Goal: Transaction & Acquisition: Purchase product/service

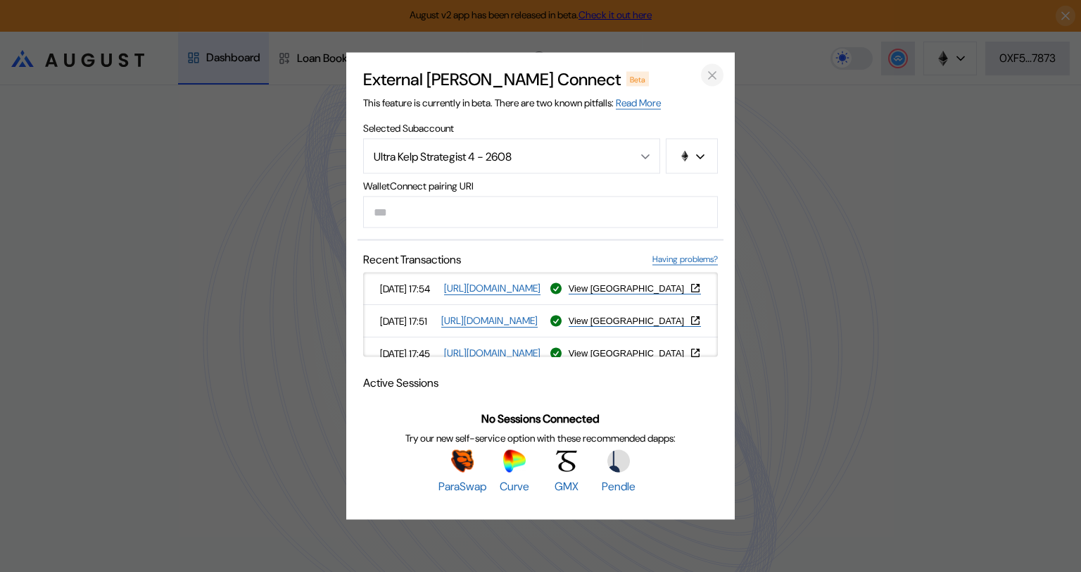
click at [713, 73] on icon "close modal" at bounding box center [712, 75] width 7 height 7
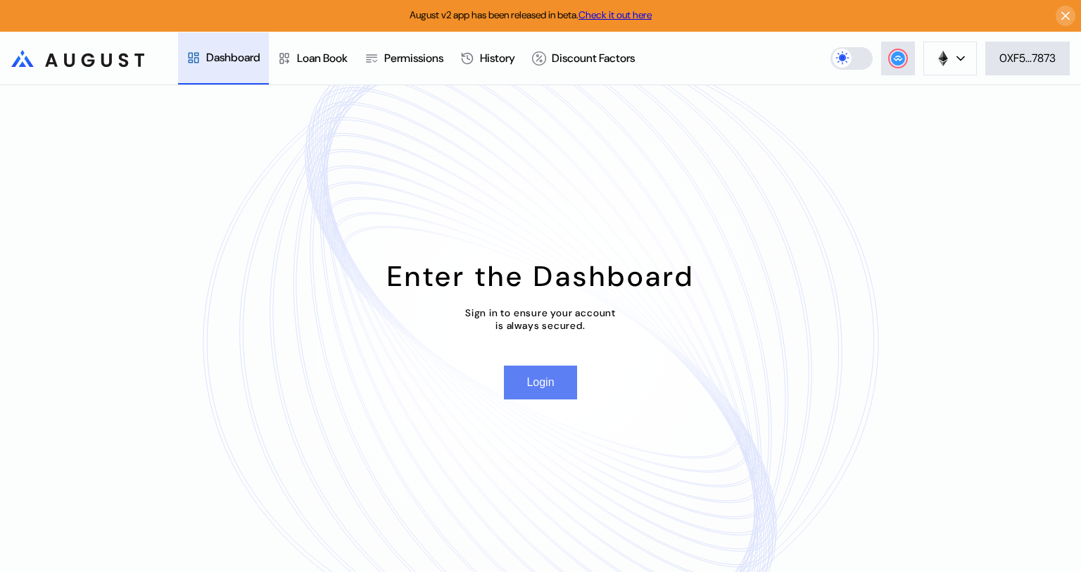
click at [541, 386] on button "Login" at bounding box center [540, 382] width 73 height 34
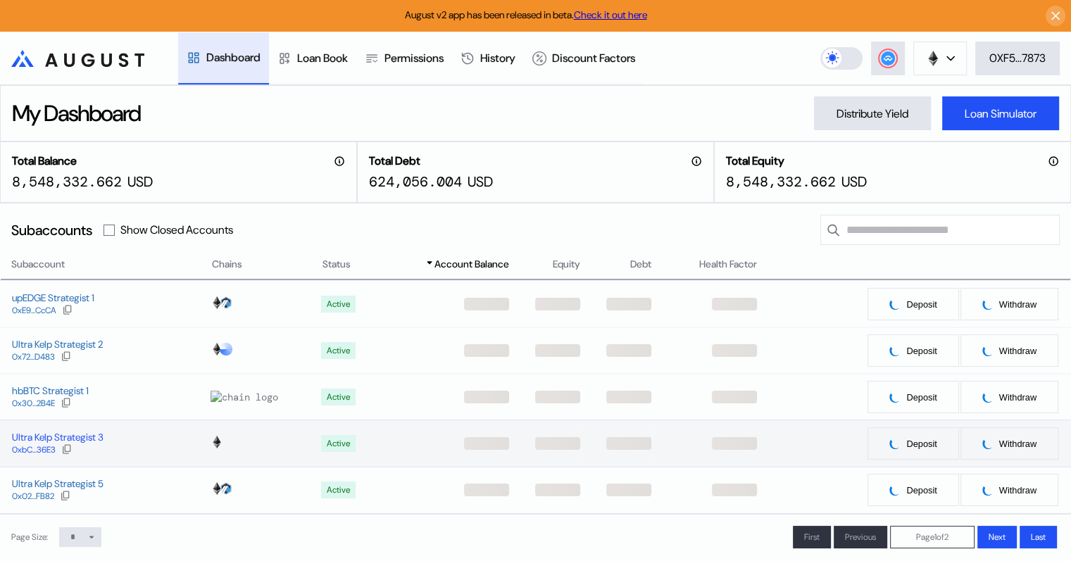
click at [65, 439] on div "Ultra Kelp Strategist 3" at bounding box center [58, 437] width 92 height 13
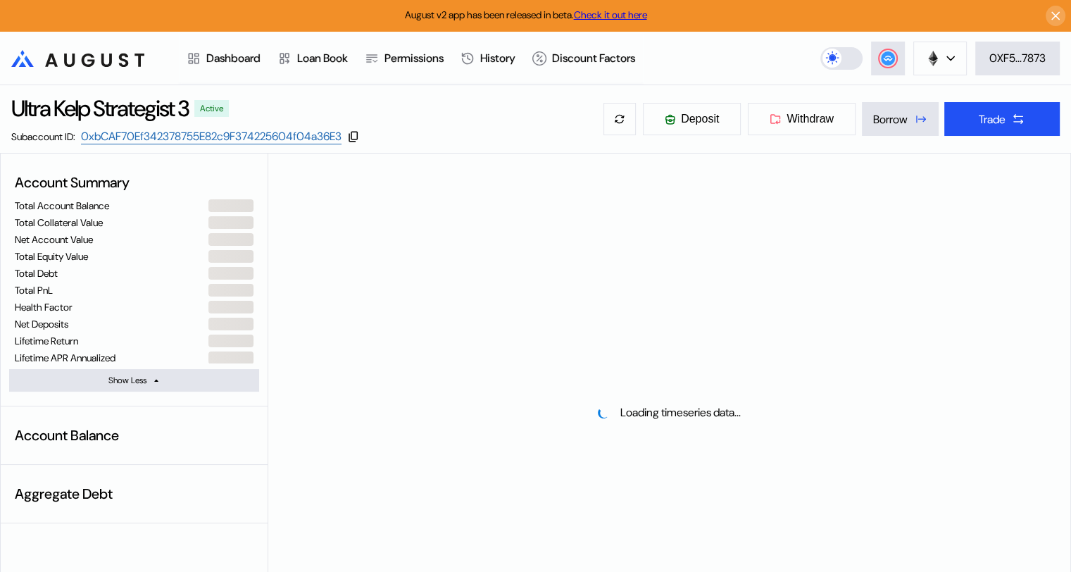
select select "*"
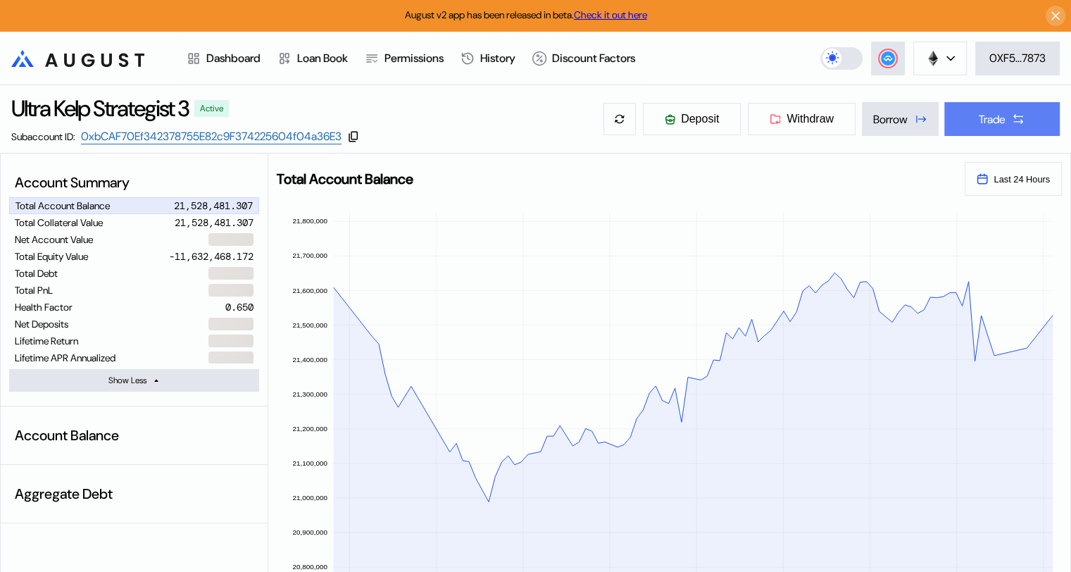
click at [1016, 113] on icon at bounding box center [1018, 119] width 14 height 14
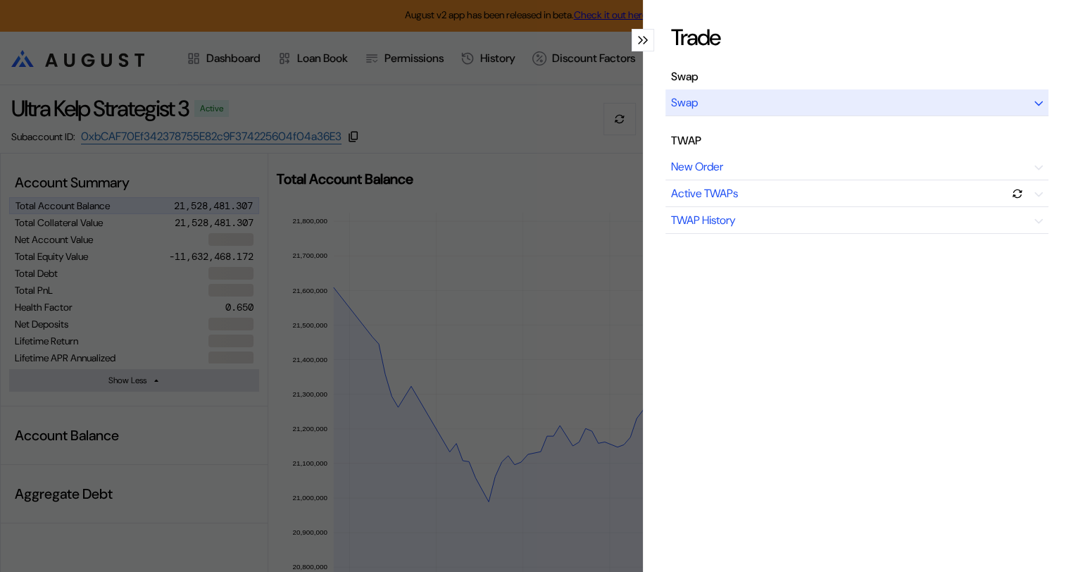
click at [1034, 97] on div "modal" at bounding box center [1038, 102] width 8 height 15
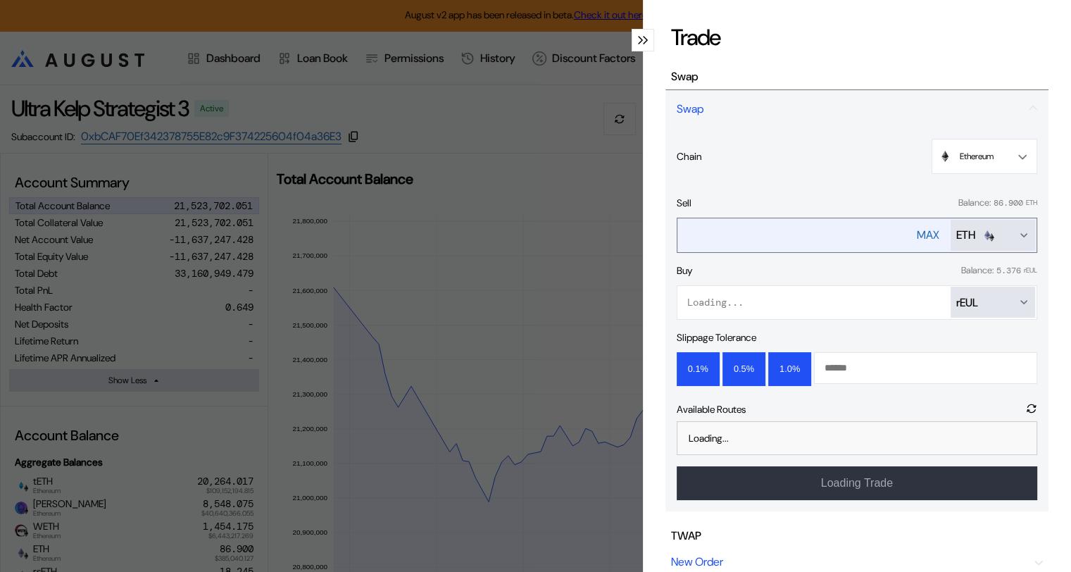
click at [1021, 234] on icon "Open menu for selecting token for payment" at bounding box center [1024, 235] width 6 height 3
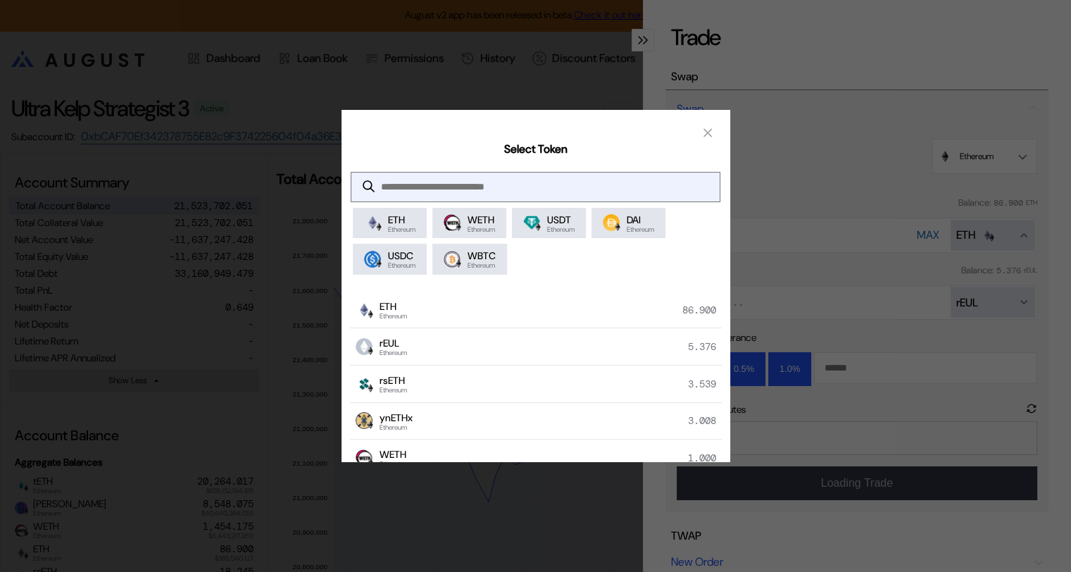
click at [483, 179] on input "modal" at bounding box center [524, 186] width 346 height 29
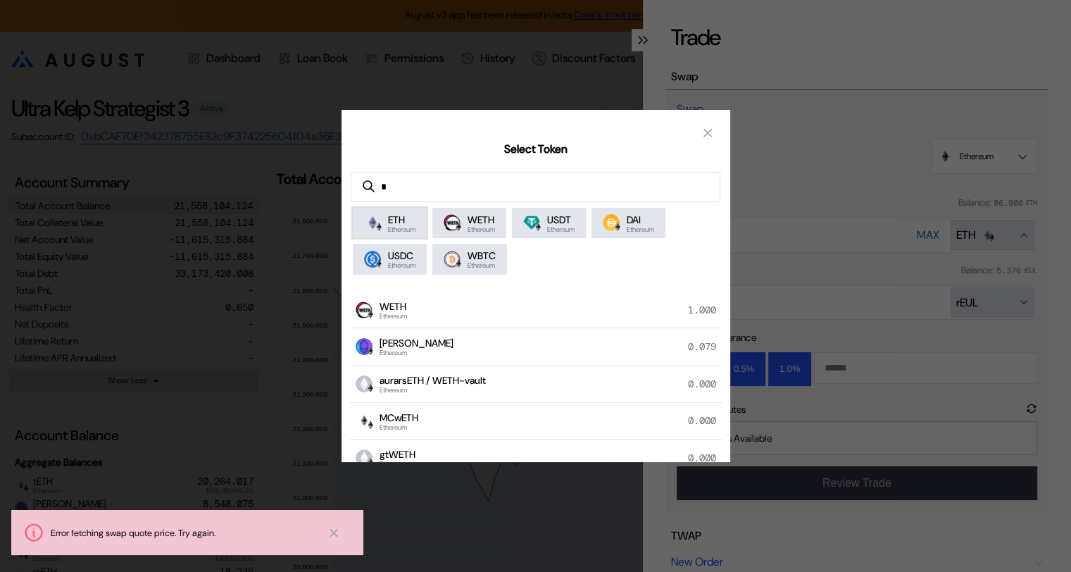
type input "*"
click at [397, 219] on span "ETH" at bounding box center [401, 219] width 27 height 13
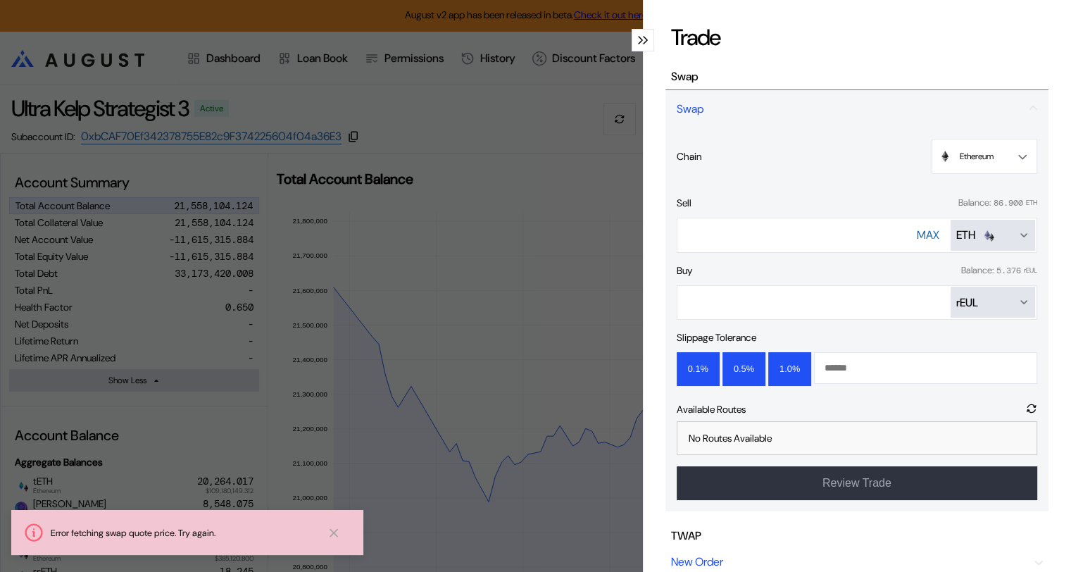
click at [1018, 301] on icon "Open menu for selecting token for payment" at bounding box center [1023, 301] width 11 height 11
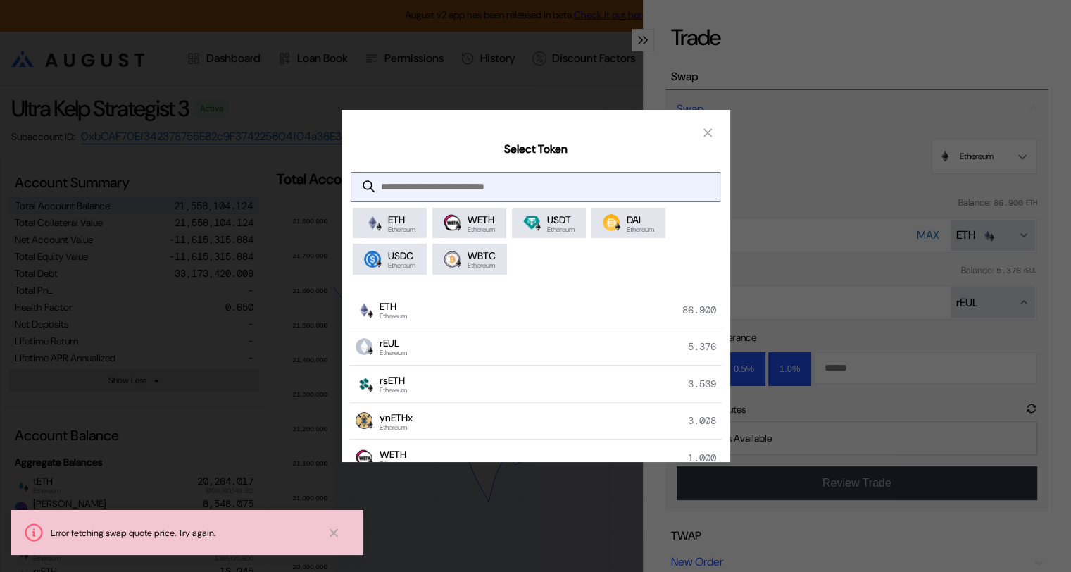
click at [399, 181] on input "modal" at bounding box center [524, 186] width 346 height 29
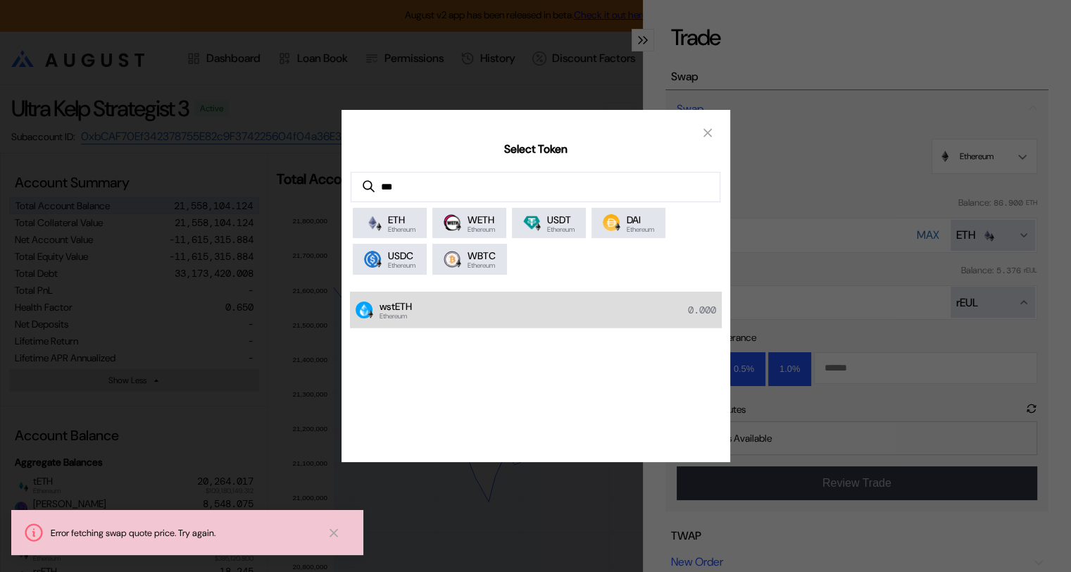
type input "***"
click at [409, 315] on span "Ethereum" at bounding box center [395, 316] width 32 height 7
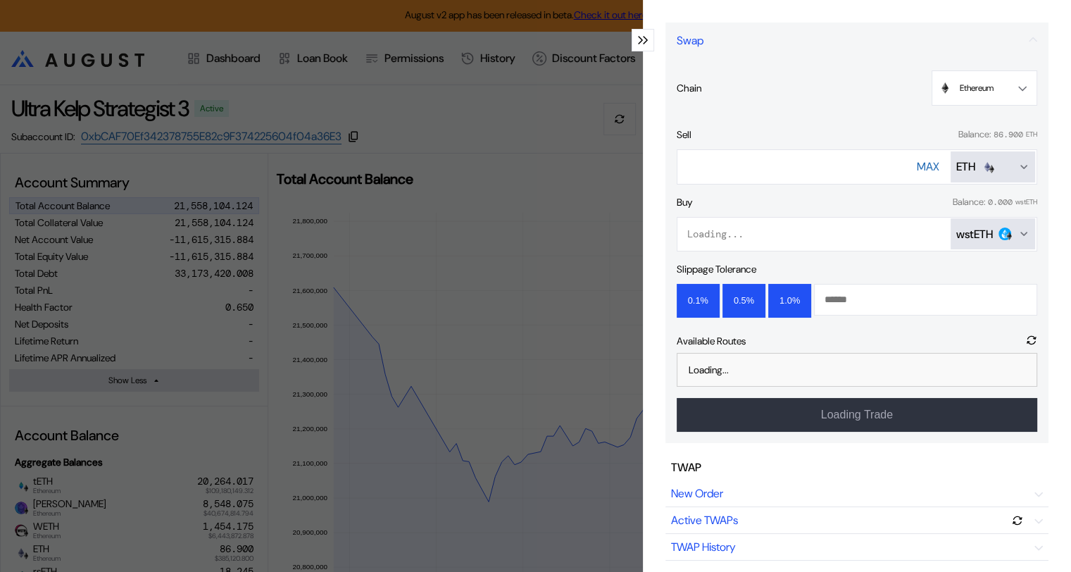
scroll to position [71, 0]
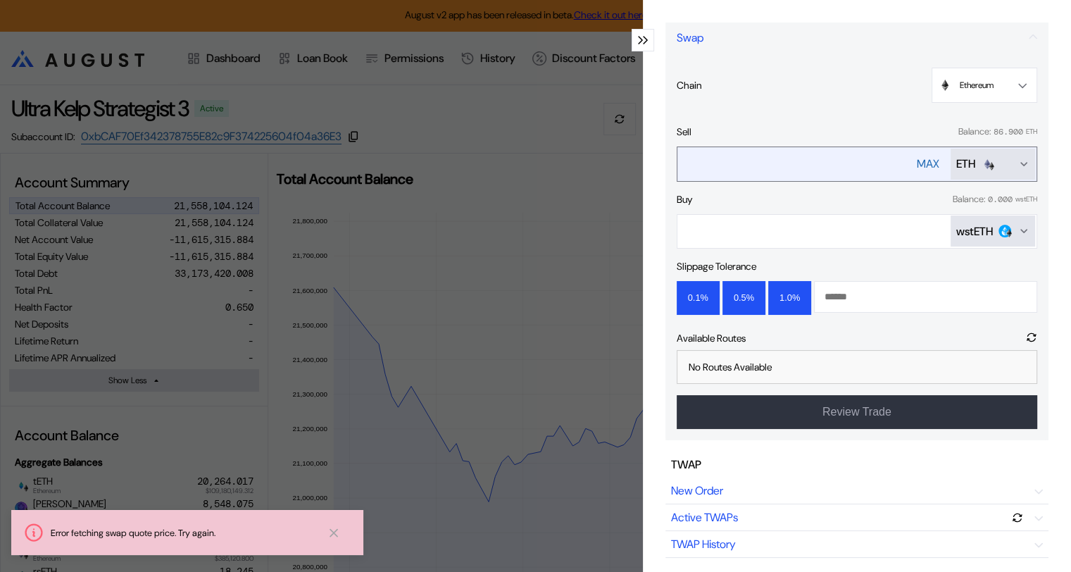
click at [731, 162] on input "****" at bounding box center [783, 163] width 212 height 29
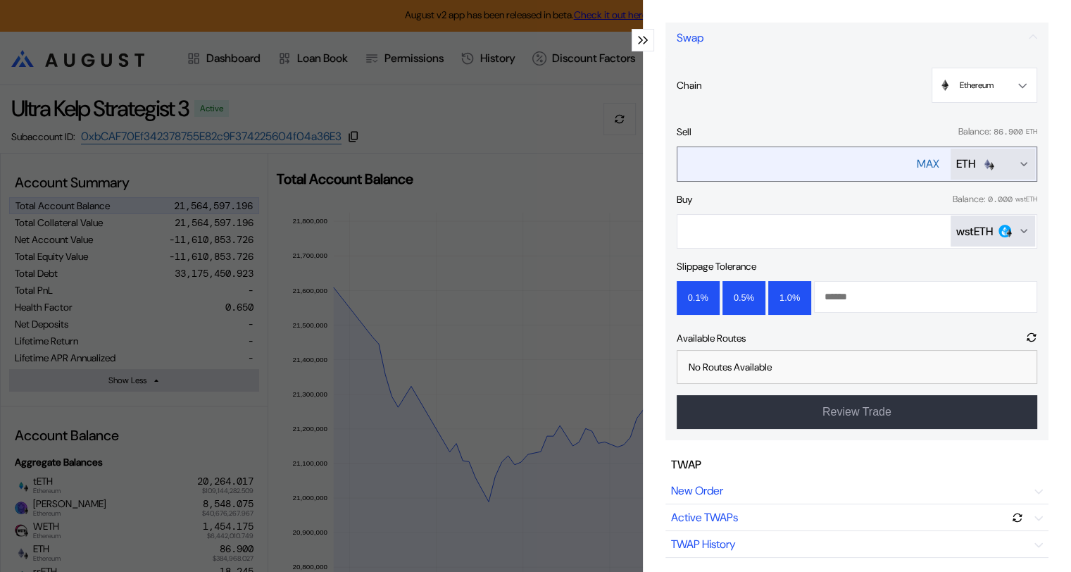
drag, startPoint x: 708, startPoint y: 159, endPoint x: 675, endPoint y: 160, distance: 33.1
click at [677, 160] on input "****" at bounding box center [783, 163] width 212 height 29
type input "***"
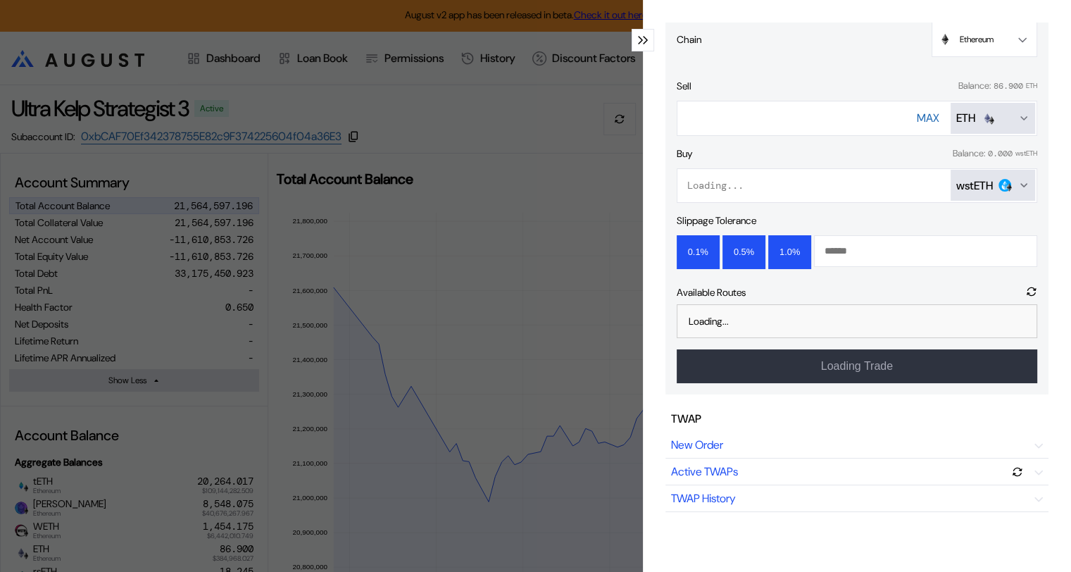
scroll to position [141, 0]
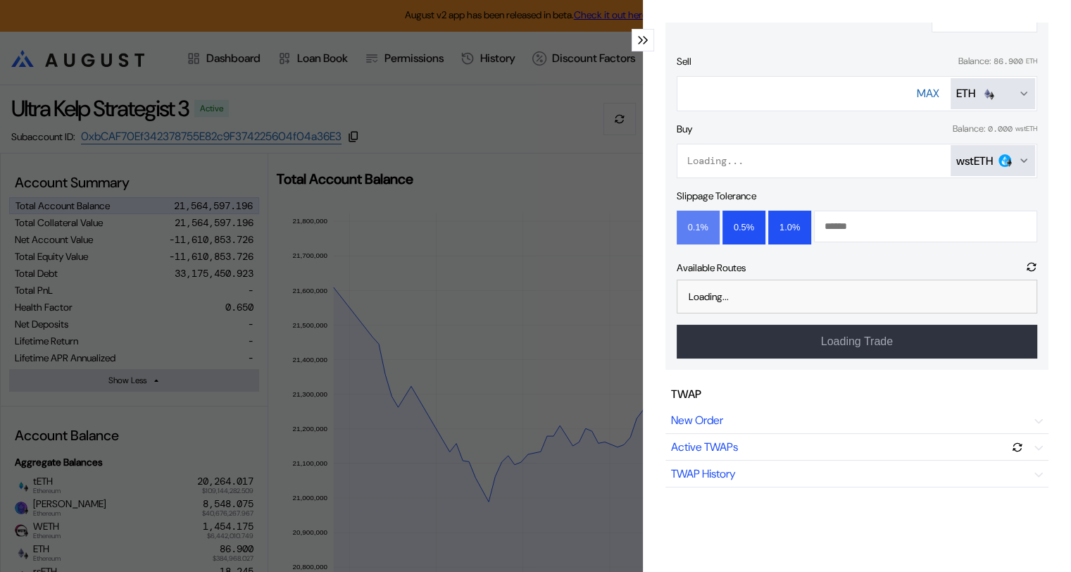
click at [688, 225] on button "0.1%" at bounding box center [697, 227] width 43 height 34
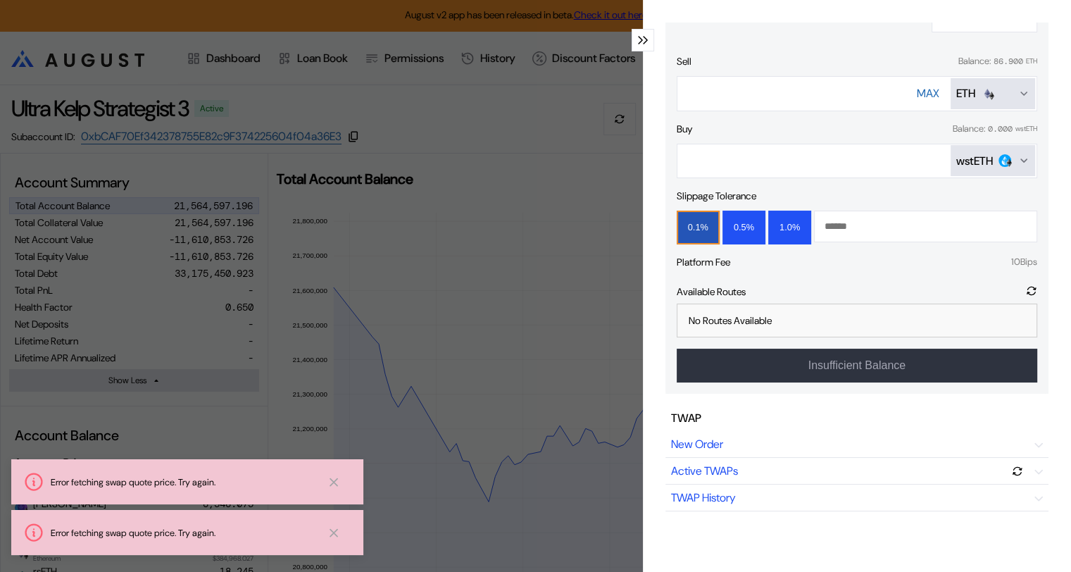
click at [638, 36] on icon "modal" at bounding box center [640, 40] width 5 height 8
